Goal: Go to known website: Access a specific website the user already knows

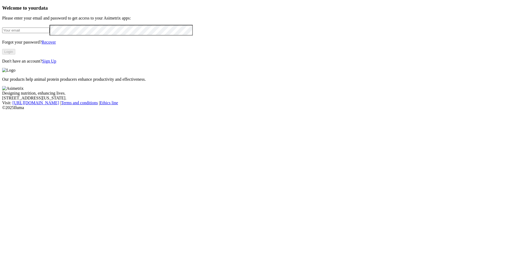
type input "[EMAIL_ADDRESS][DOMAIN_NAME]"
click at [15, 55] on button "Login" at bounding box center [8, 52] width 13 height 6
